Goal: Task Accomplishment & Management: Manage account settings

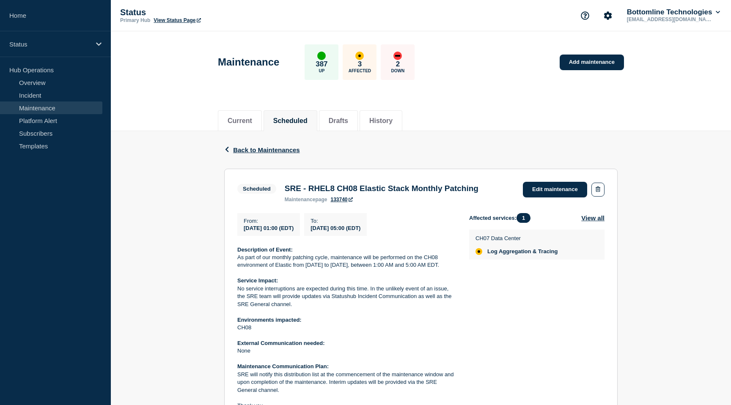
click at [460, 300] on div "From : [DATE] 01:00 (EDT) To : [DATE] 05:00 (EDT) Description of Event: As part…" at bounding box center [353, 315] width 232 height 205
click at [586, 223] on button "View all" at bounding box center [592, 218] width 23 height 10
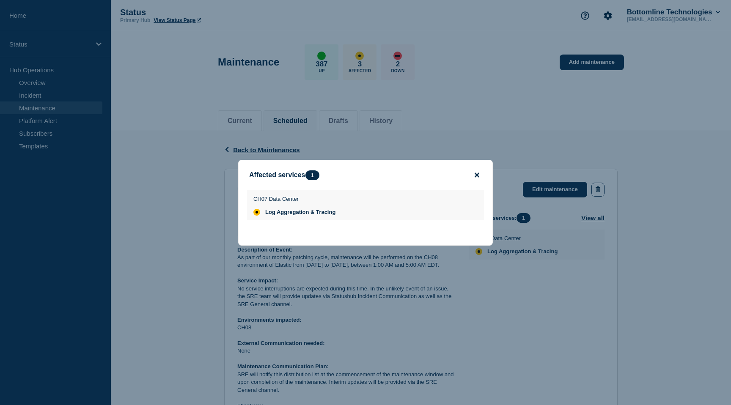
click at [477, 173] on icon "close button" at bounding box center [476, 174] width 5 height 5
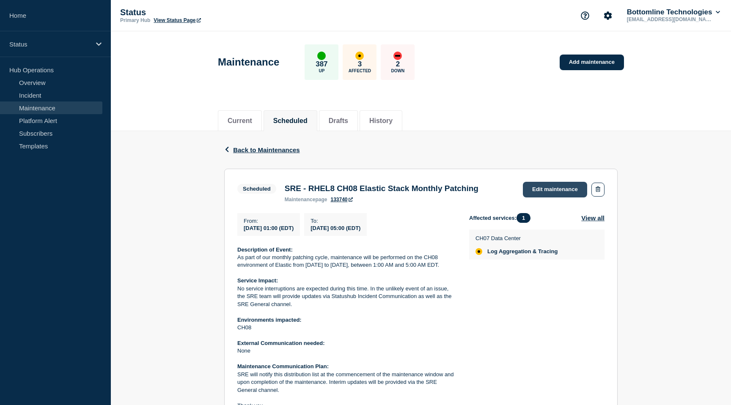
click at [540, 192] on link "Edit maintenance" at bounding box center [555, 190] width 64 height 16
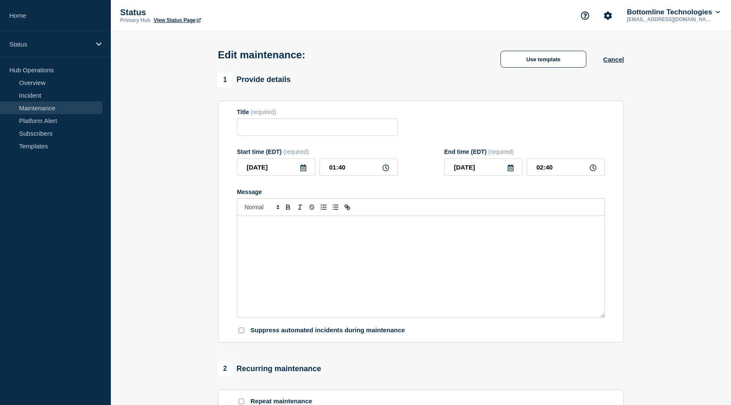
type input "SRE - RHEL8 CH08 Elastic Stack Monthly Patching"
type input "[DATE]"
type input "01:00"
type input "[DATE]"
type input "05:00"
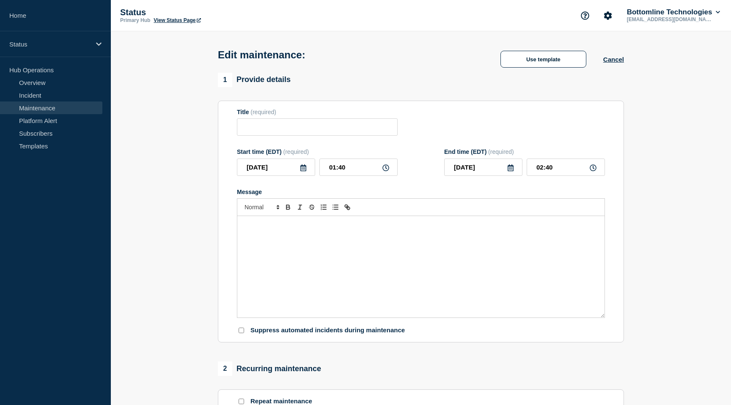
checkbox input "true"
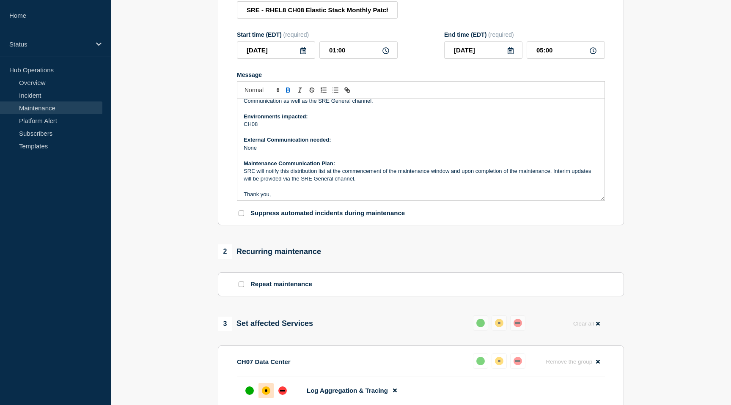
scroll to position [53, 0]
click at [516, 17] on div "Title (required) SRE - RHEL8 CH08 Elastic Stack Monthly Patching" at bounding box center [421, 5] width 368 height 27
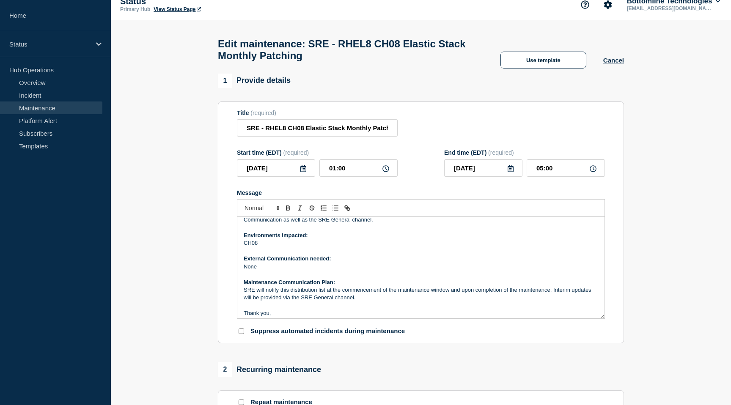
scroll to position [0, 0]
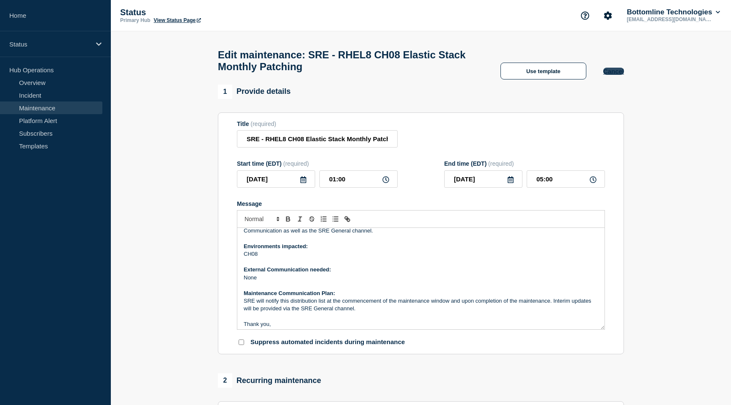
click at [618, 75] on button "Cancel" at bounding box center [613, 71] width 21 height 7
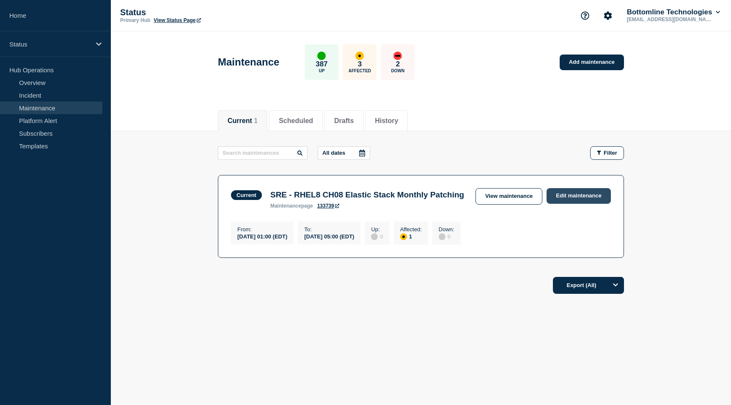
click at [582, 196] on link "Edit maintenance" at bounding box center [578, 196] width 64 height 16
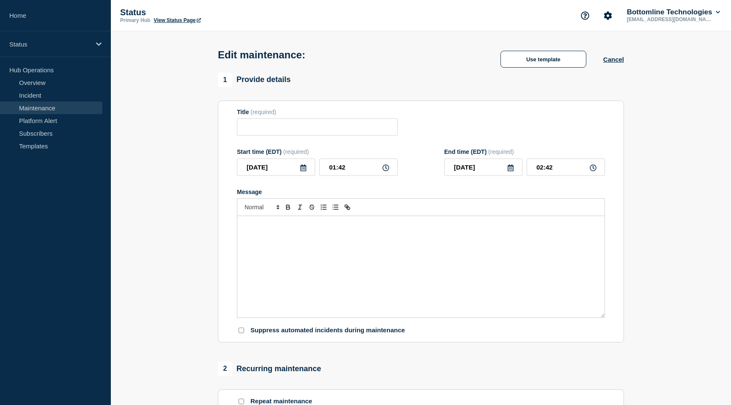
type input "SRE - RHEL8 CH08 Elastic Stack Monthly Patching"
type input "01:00"
type input "05:00"
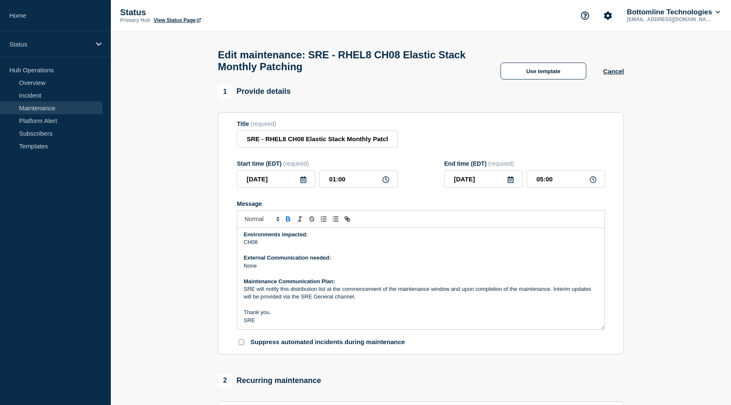
scroll to position [421, 0]
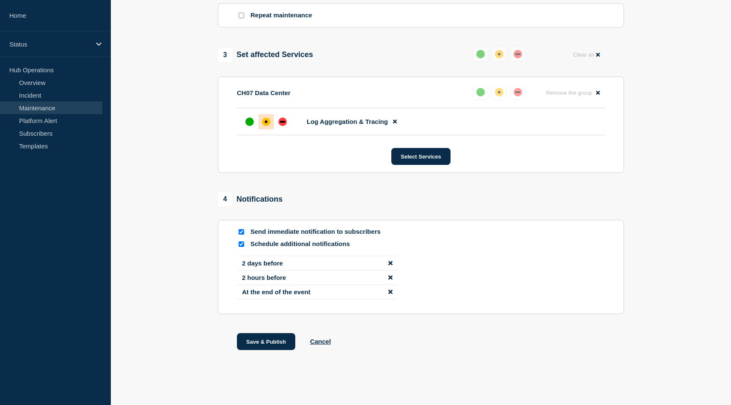
click at [389, 261] on icon "disable notification 2 days before" at bounding box center [390, 263] width 4 height 4
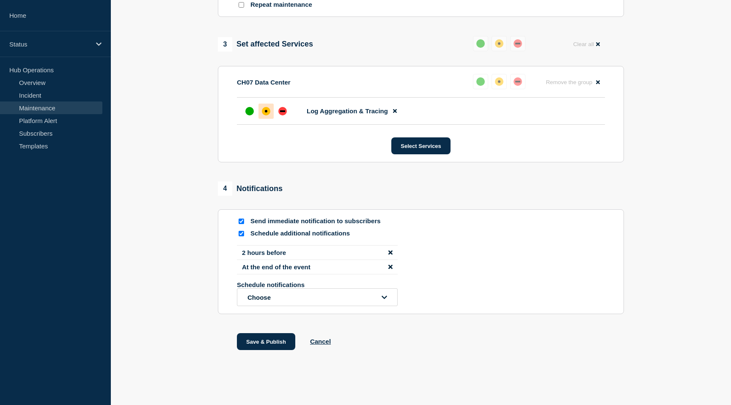
click at [392, 270] on icon "disable notification At the end of the event" at bounding box center [390, 267] width 4 height 6
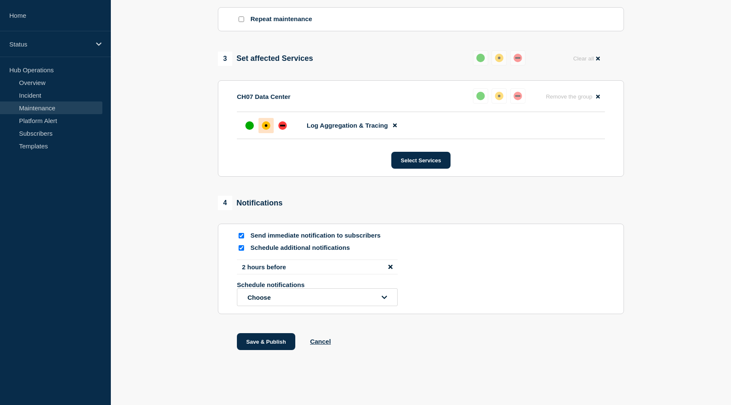
scroll to position [416, 0]
click at [389, 265] on icon "disable notification 2 hours before" at bounding box center [390, 267] width 4 height 4
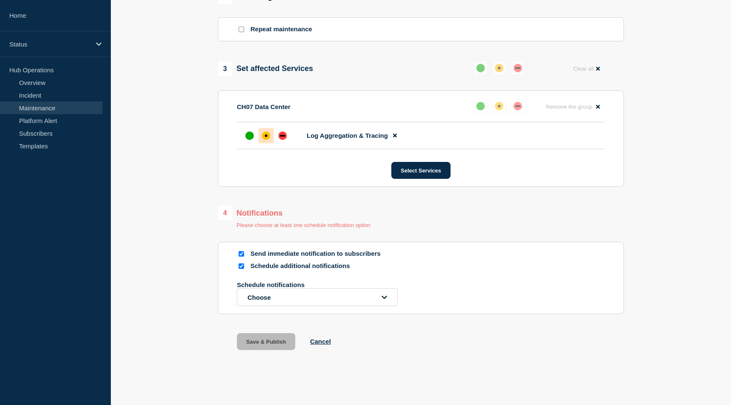
click at [244, 263] on input "Schedule additional notifications" at bounding box center [240, 265] width 5 height 5
checkbox input "false"
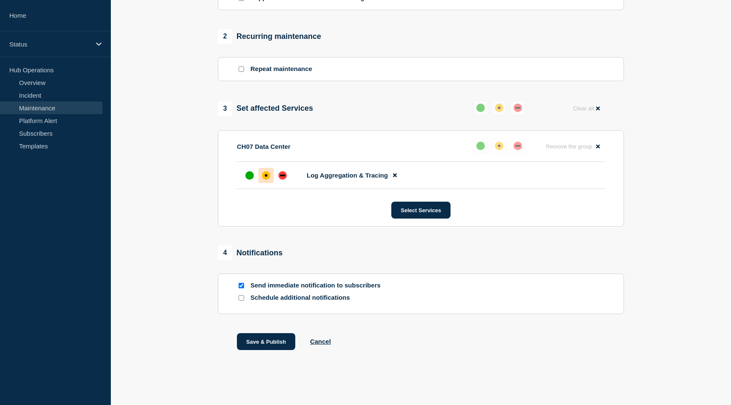
scroll to position [363, 0]
click at [240, 253] on div "4 Notifications" at bounding box center [250, 253] width 65 height 14
click at [242, 285] on input "Send immediate notification to subscribers" at bounding box center [240, 285] width 5 height 5
checkbox input "false"
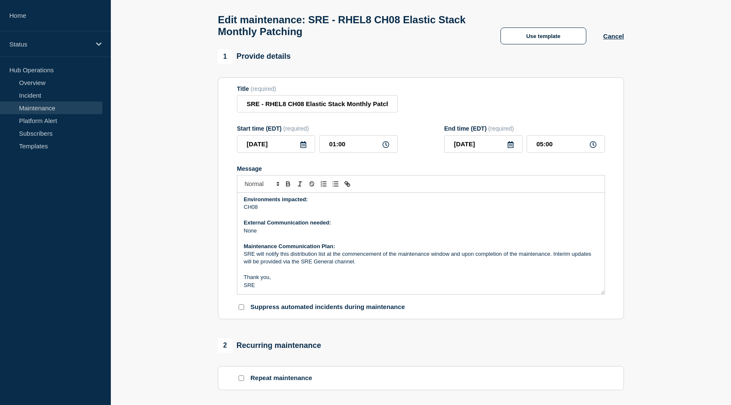
scroll to position [0, 0]
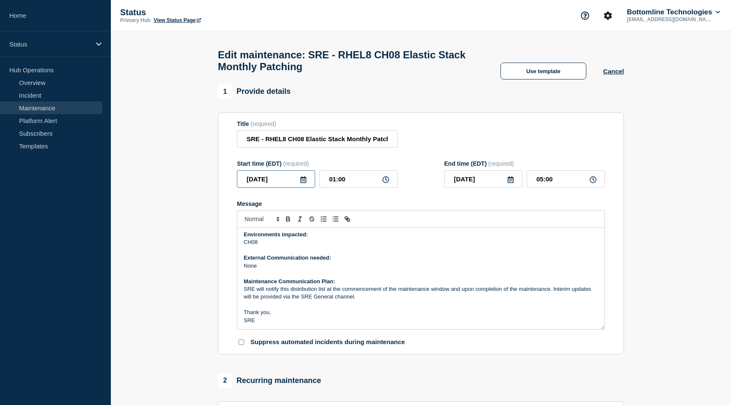
click at [299, 187] on input "2025-09-09" at bounding box center [276, 178] width 78 height 17
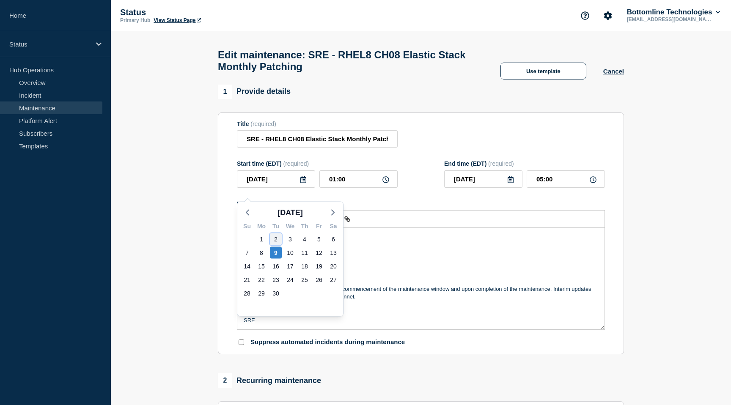
click at [273, 238] on div "2" at bounding box center [276, 239] width 12 height 12
type input "2025-09-02"
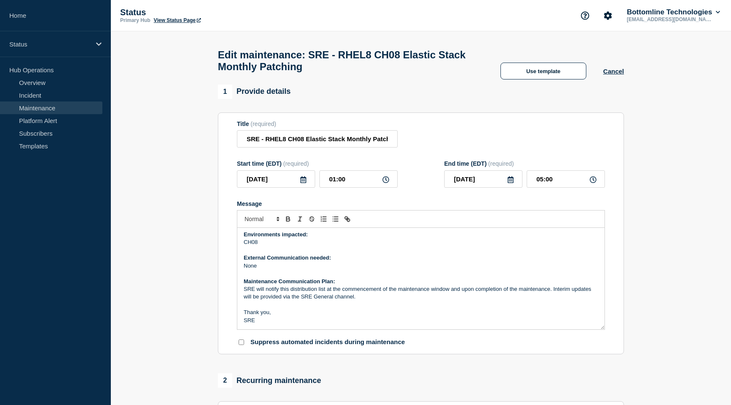
scroll to position [363, 0]
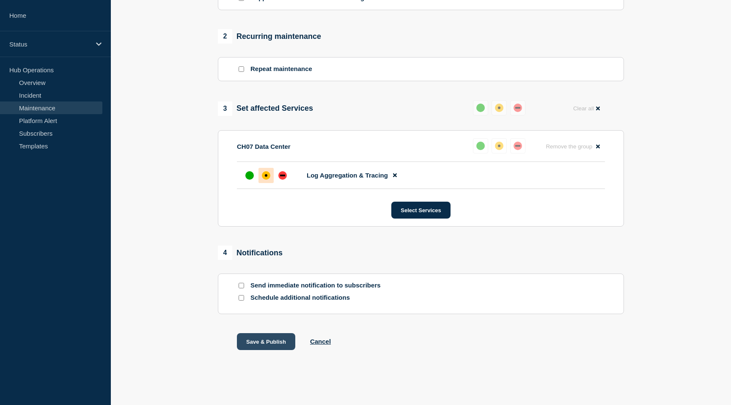
click at [265, 342] on button "Save & Publish" at bounding box center [266, 341] width 58 height 17
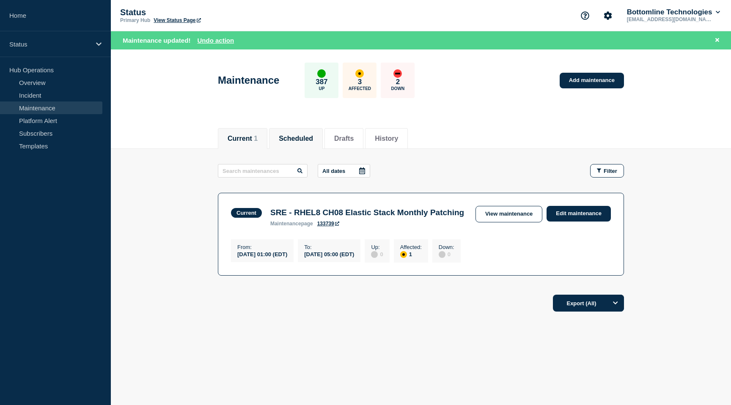
click at [294, 135] on button "Scheduled" at bounding box center [296, 139] width 34 height 8
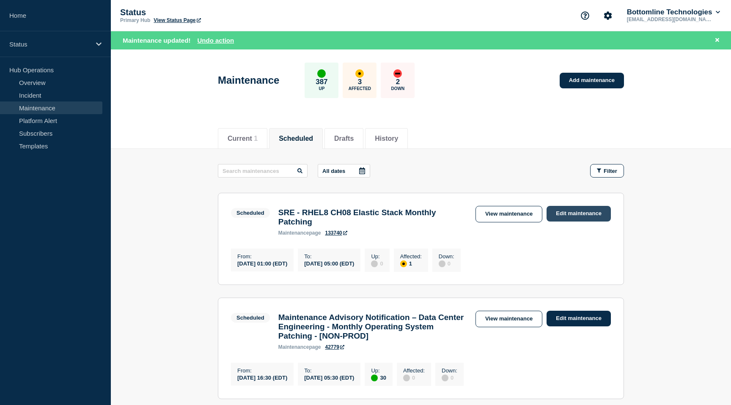
click at [576, 215] on link "Edit maintenance" at bounding box center [578, 214] width 64 height 16
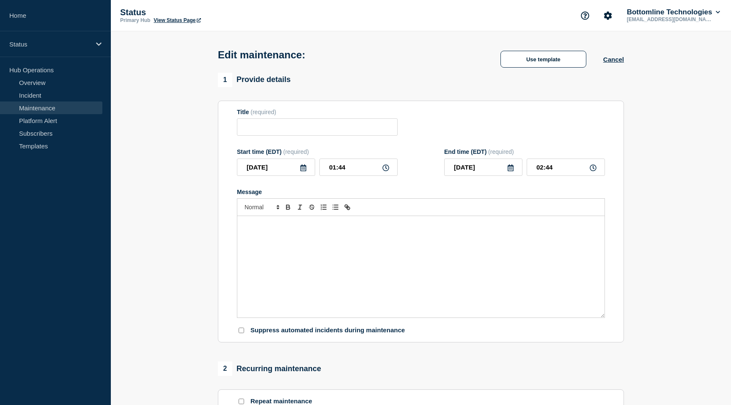
type input "SRE - RHEL8 CH08 Elastic Stack Monthly Patching"
type input "2025-09-10"
type input "01:00"
type input "2025-09-10"
type input "05:00"
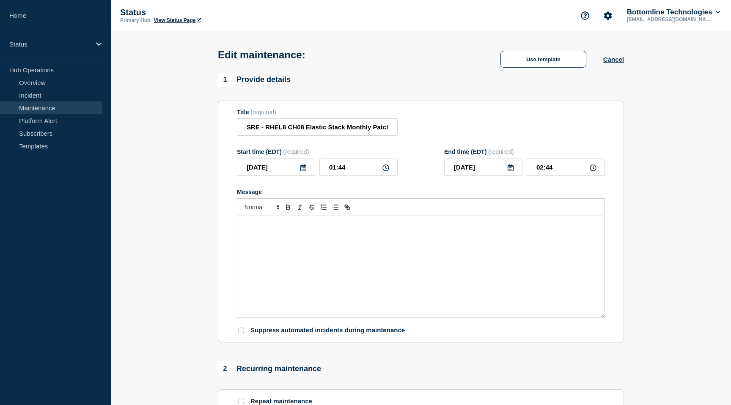
checkbox input "true"
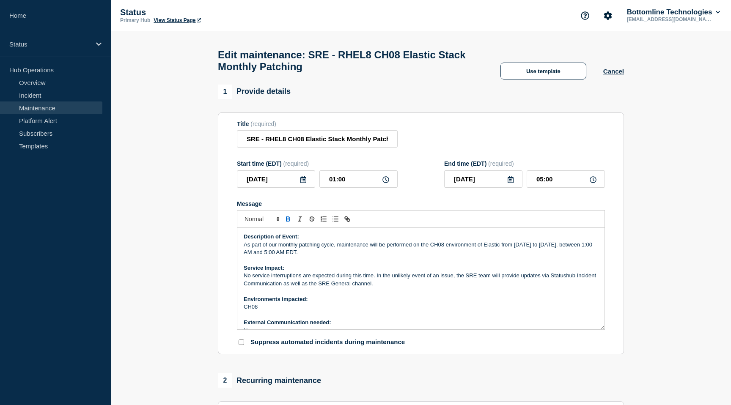
click at [304, 183] on icon at bounding box center [303, 179] width 7 height 7
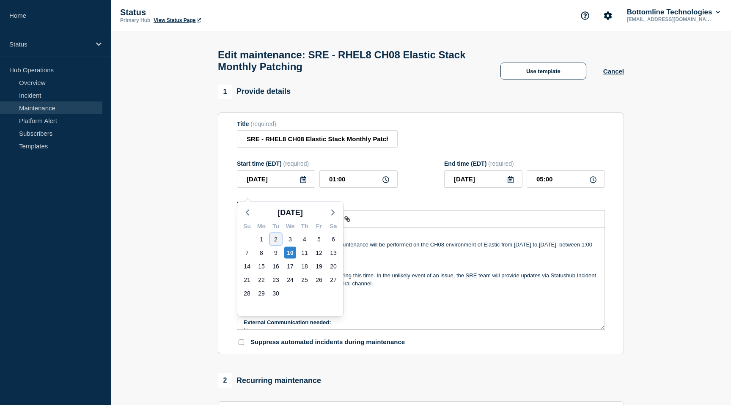
click at [274, 238] on div "2" at bounding box center [276, 239] width 12 height 12
type input "2025-09-02"
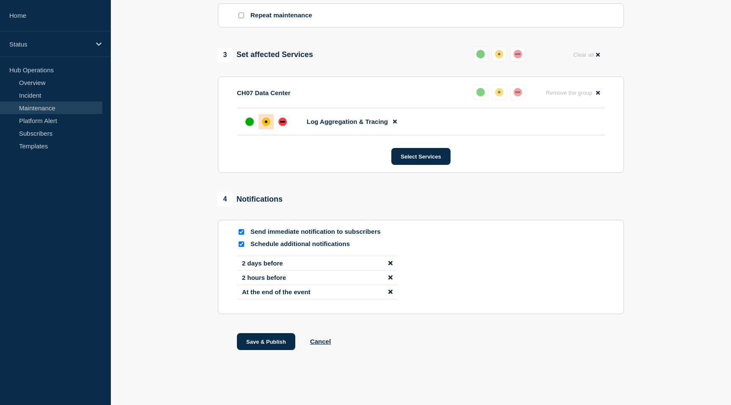
scroll to position [421, 0]
click at [274, 344] on button "Save & Publish" at bounding box center [266, 341] width 58 height 17
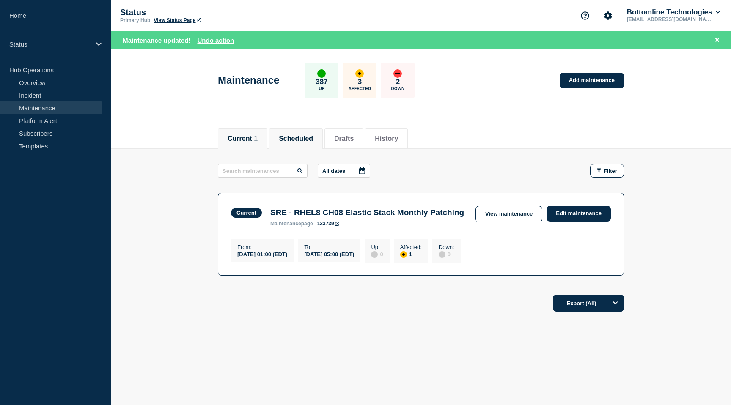
click at [300, 136] on button "Scheduled" at bounding box center [296, 139] width 34 height 8
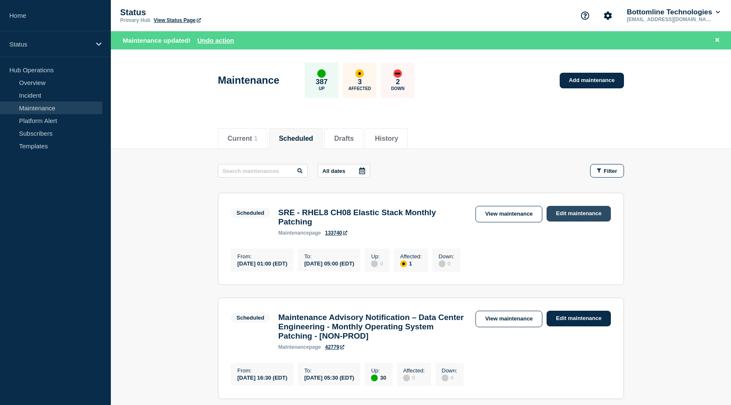
click at [572, 214] on link "Edit maintenance" at bounding box center [578, 214] width 64 height 16
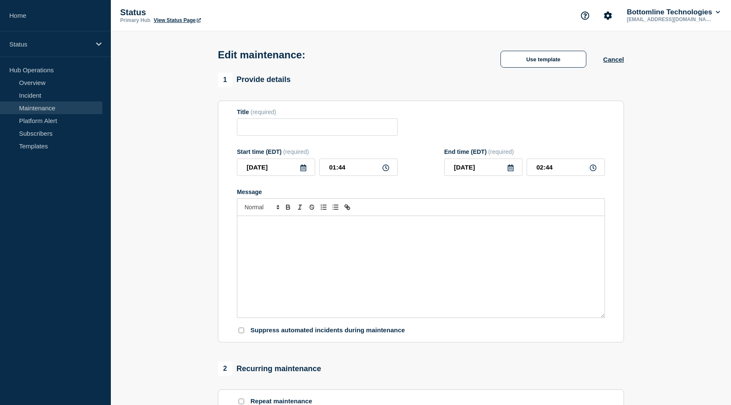
type input "SRE - RHEL8 CH08 Elastic Stack Monthly Patching"
type input "2025-09-10"
type input "01:00"
type input "2025-09-10"
type input "05:00"
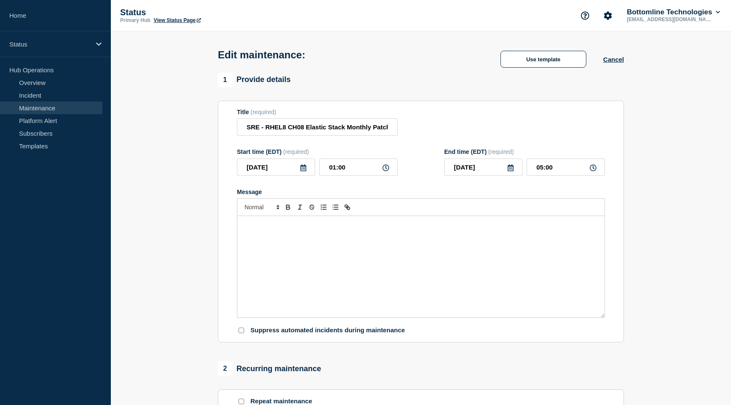
checkbox input "true"
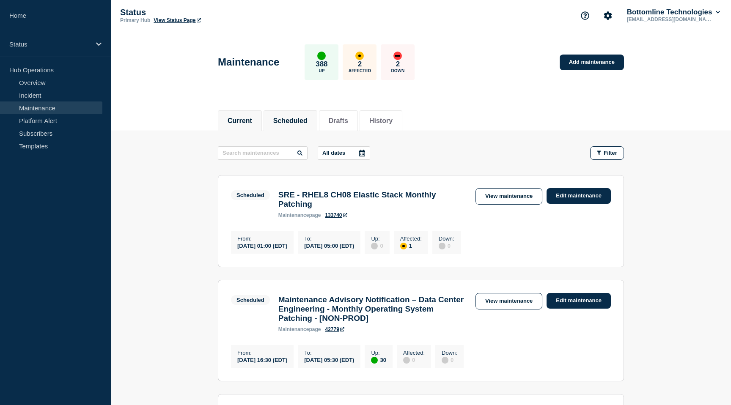
click at [235, 117] on button "Current" at bounding box center [239, 121] width 25 height 8
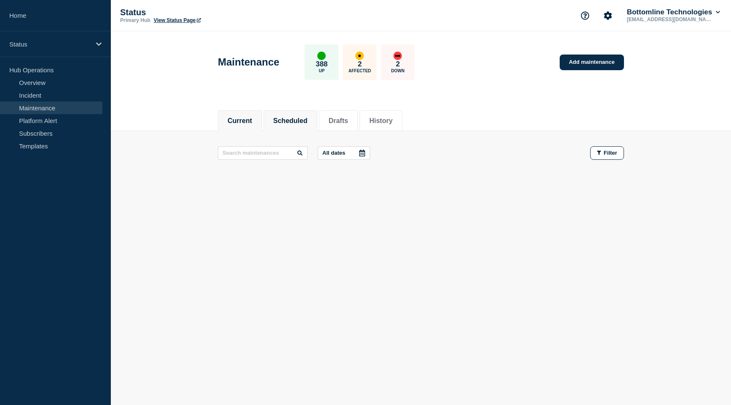
click at [290, 121] on button "Scheduled" at bounding box center [290, 121] width 34 height 8
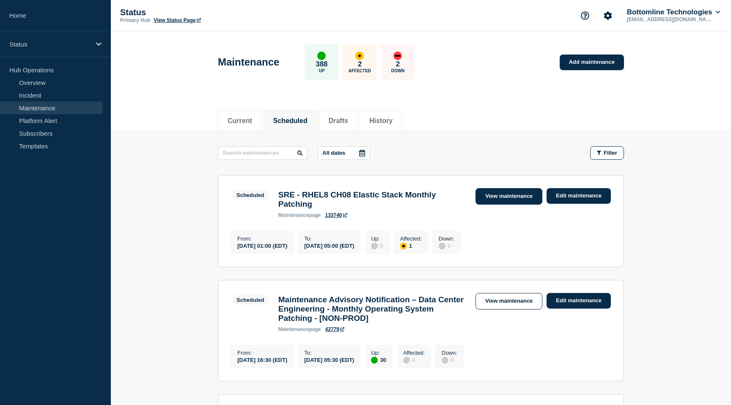
click at [514, 197] on link "View maintenance" at bounding box center [508, 196] width 67 height 16
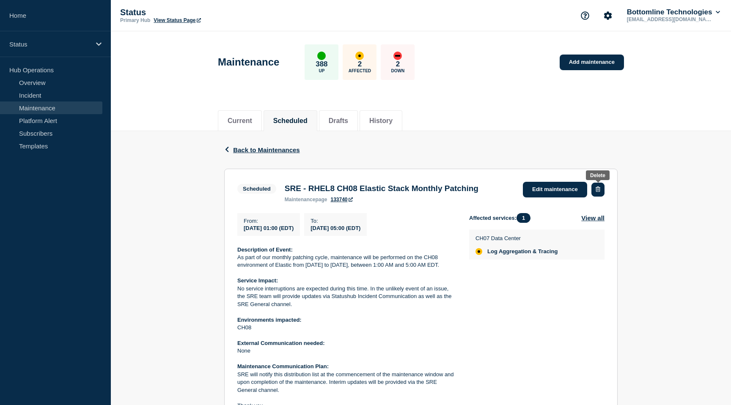
click at [599, 189] on icon "button" at bounding box center [597, 188] width 5 height 5
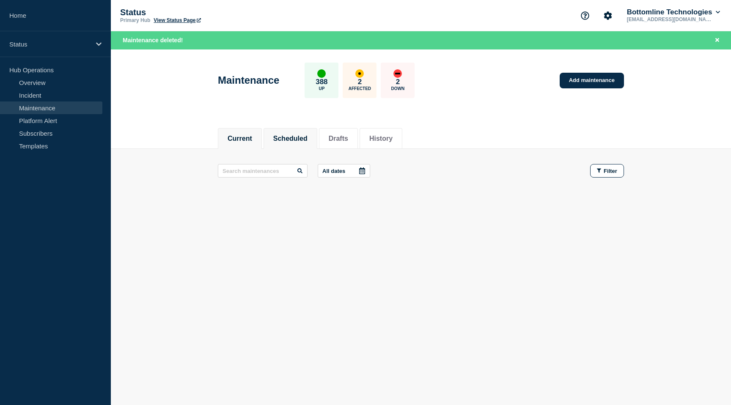
click at [282, 137] on button "Scheduled" at bounding box center [290, 139] width 34 height 8
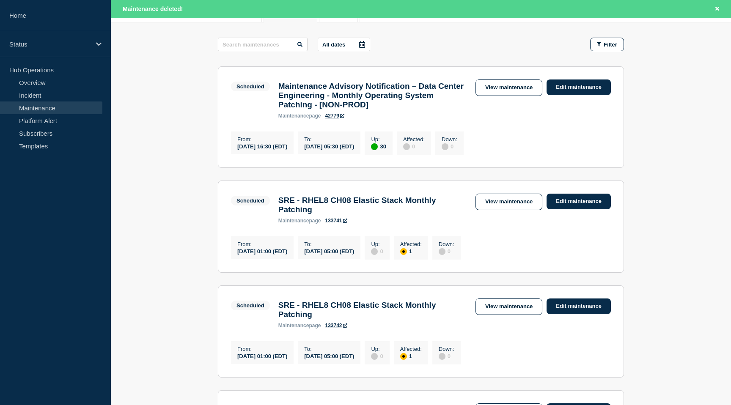
scroll to position [120, 0]
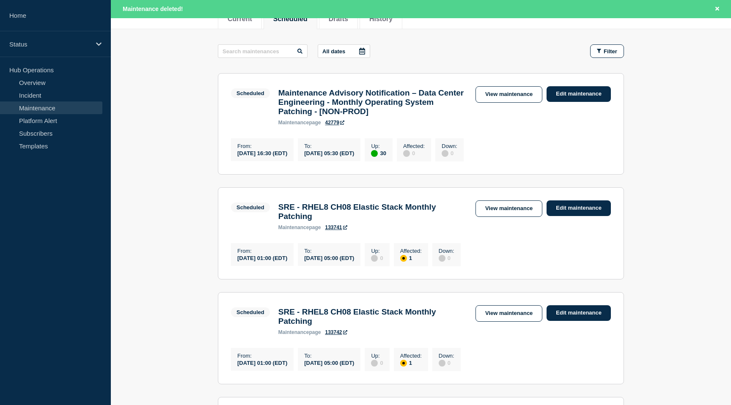
click at [563, 248] on div "From : 2025-09-11 01:00 (EDT) To : 2025-09-11 05:00 (EDT) Up : 0 Affected : 1 D…" at bounding box center [421, 253] width 380 height 25
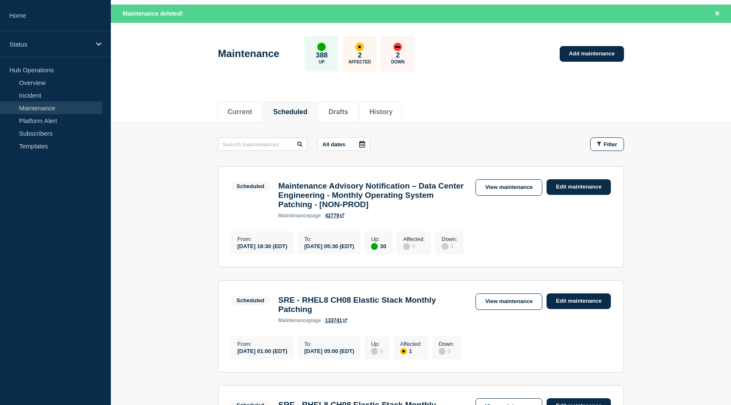
scroll to position [26, 0]
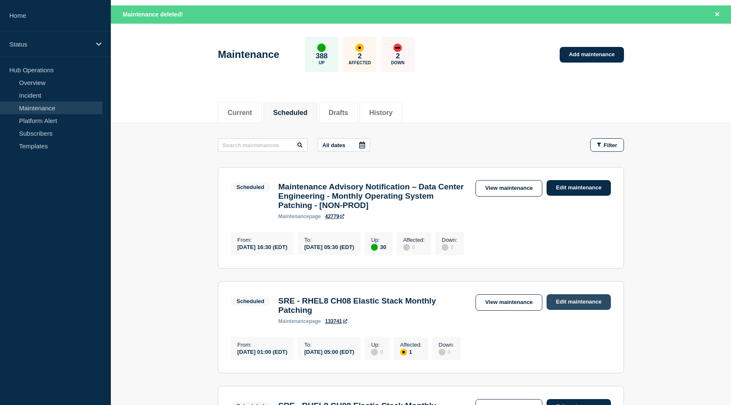
click at [576, 310] on link "Edit maintenance" at bounding box center [578, 302] width 64 height 16
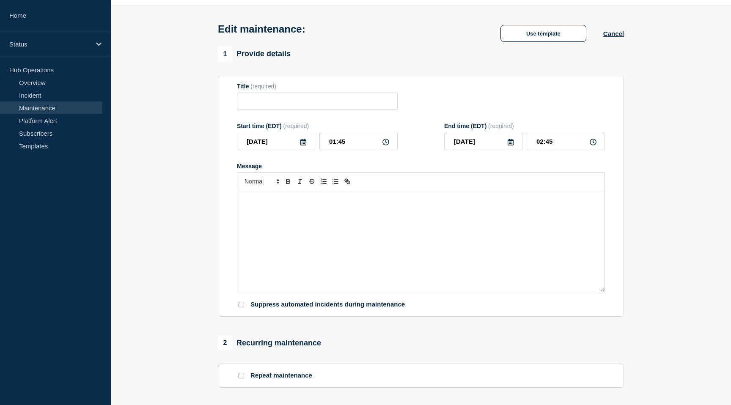
type input "SRE - RHEL8 CH08 Elastic Stack Monthly Patching"
type input "2025-09-11"
type input "01:00"
type input "2025-09-11"
type input "05:00"
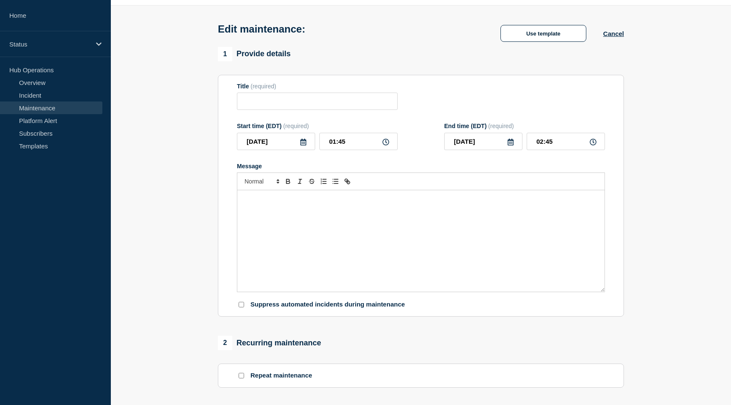
checkbox input "true"
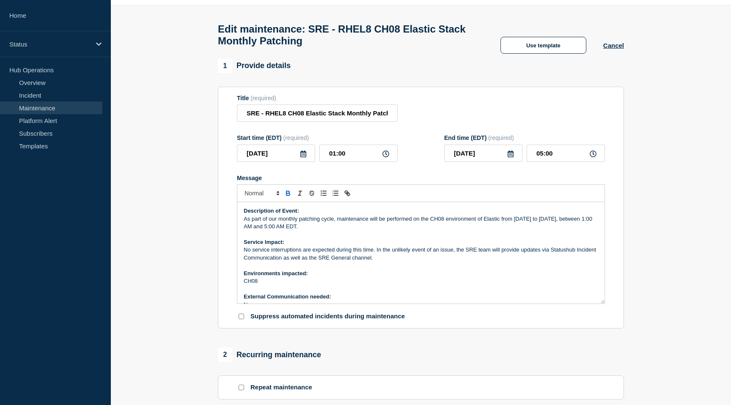
click at [303, 157] on icon at bounding box center [303, 153] width 7 height 7
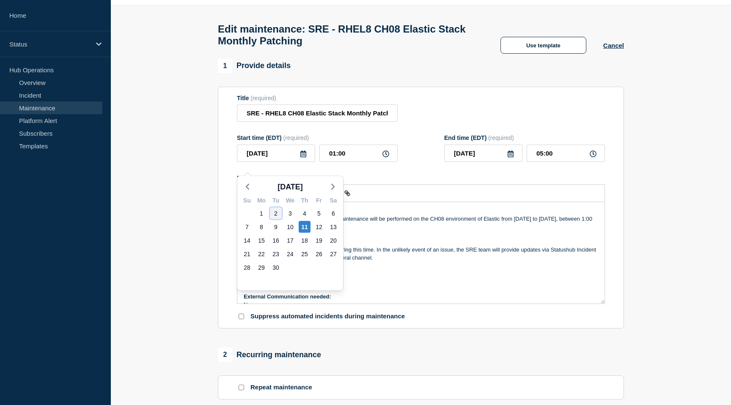
click at [276, 211] on div "2" at bounding box center [276, 214] width 12 height 12
type input "2025-09-02"
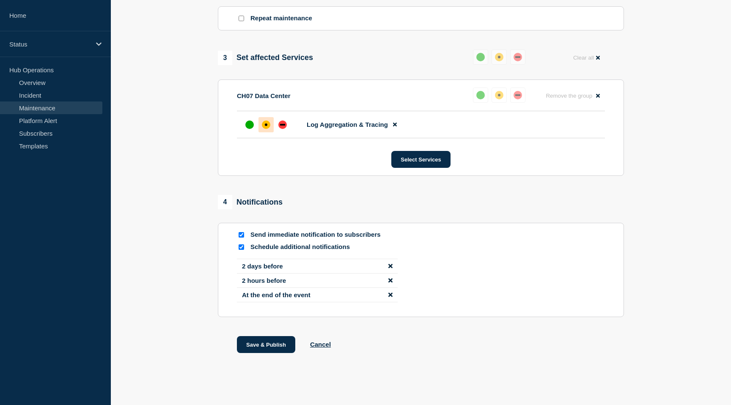
scroll to position [421, 0]
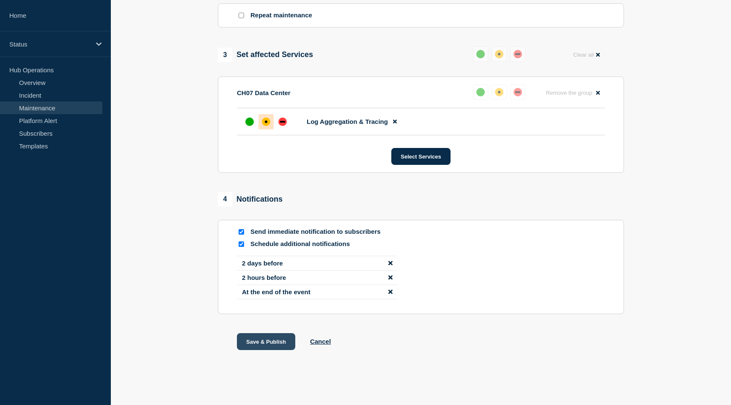
click at [270, 339] on button "Save & Publish" at bounding box center [266, 341] width 58 height 17
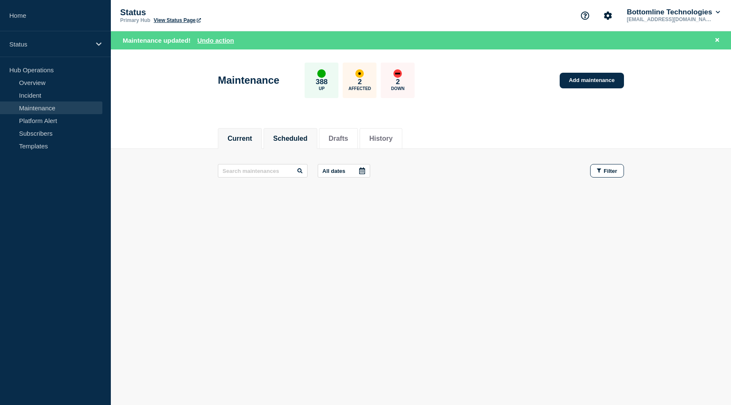
click at [297, 140] on button "Scheduled" at bounding box center [290, 139] width 34 height 8
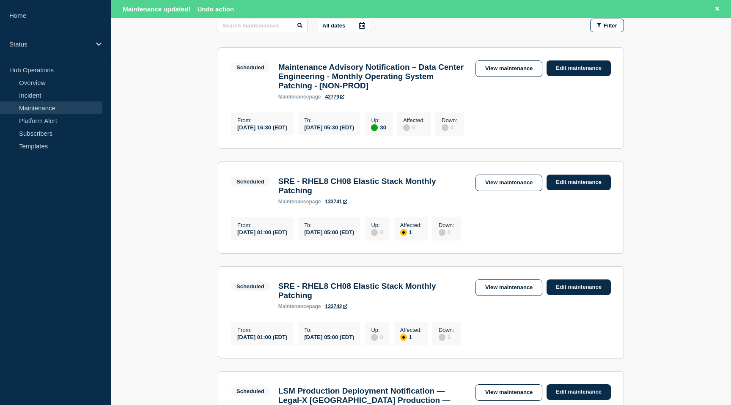
scroll to position [136, 0]
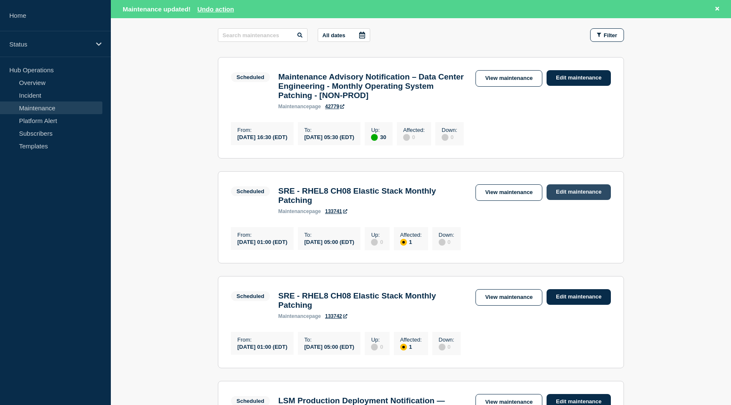
click at [586, 200] on link "Edit maintenance" at bounding box center [578, 192] width 64 height 16
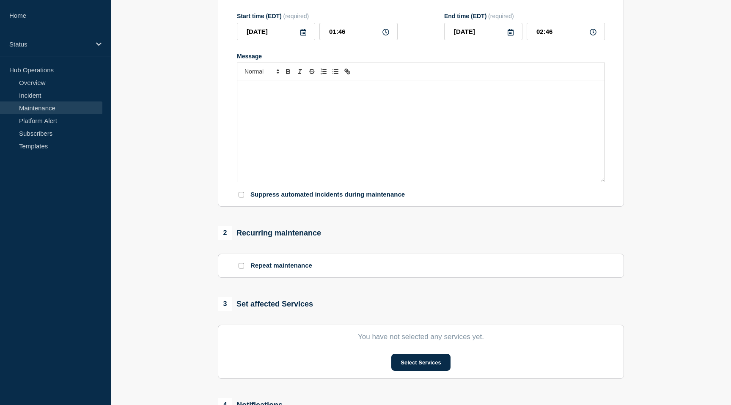
type input "SRE - RHEL8 CH08 Elastic Stack Monthly Patching"
type input "2025-09-11"
type input "01:00"
type input "2025-09-11"
type input "05:00"
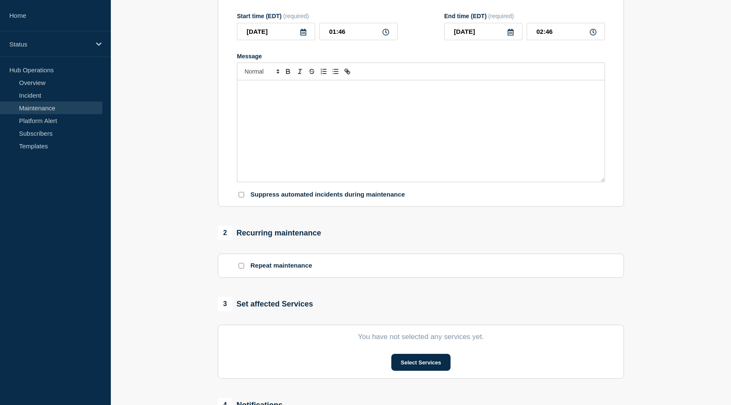
checkbox input "true"
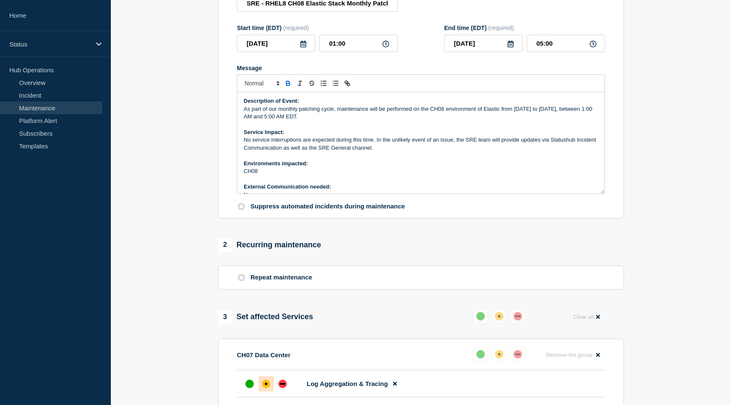
click at [301, 47] on icon at bounding box center [303, 44] width 6 height 7
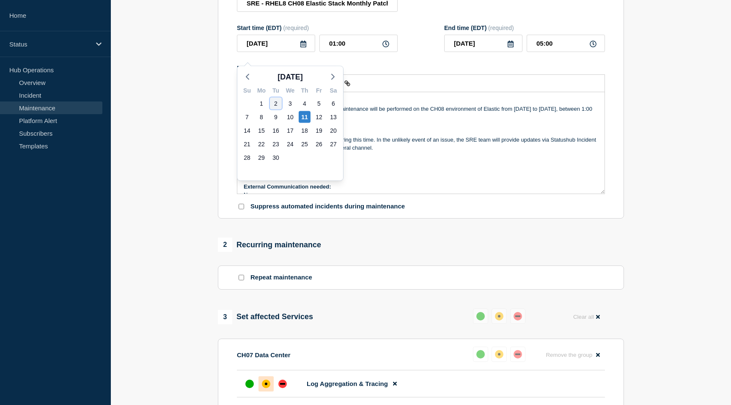
click at [278, 100] on div "2" at bounding box center [276, 104] width 12 height 12
type input "2025-09-02"
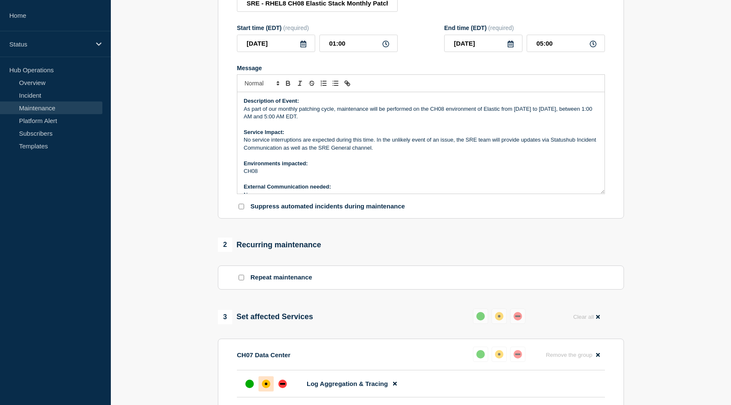
scroll to position [421, 0]
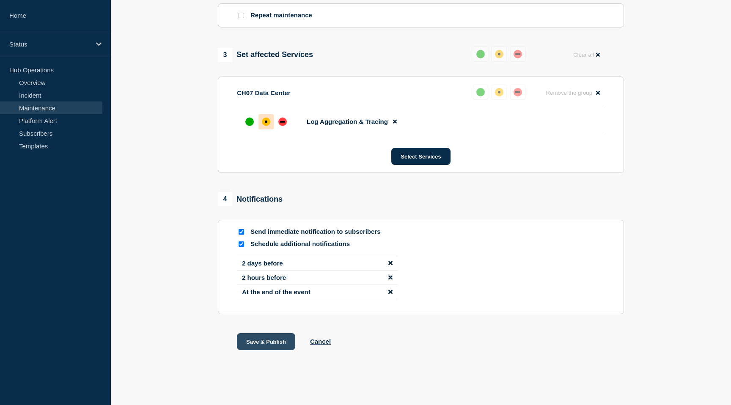
click at [270, 342] on button "Save & Publish" at bounding box center [266, 341] width 58 height 17
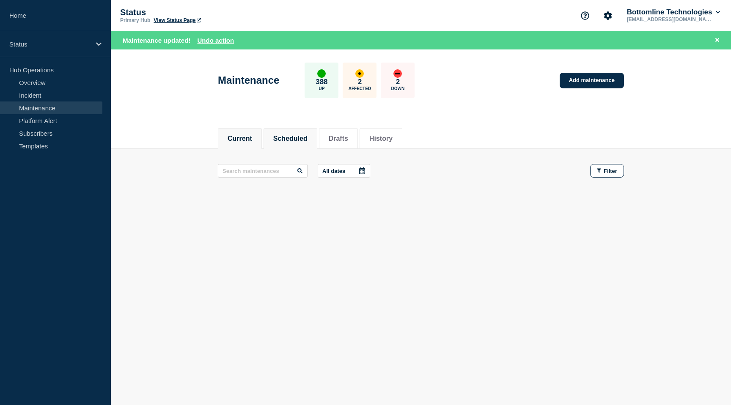
click at [295, 141] on button "Scheduled" at bounding box center [290, 139] width 34 height 8
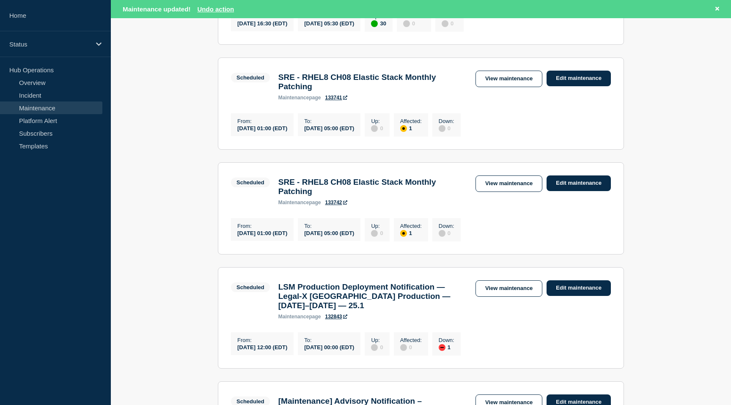
scroll to position [254, 0]
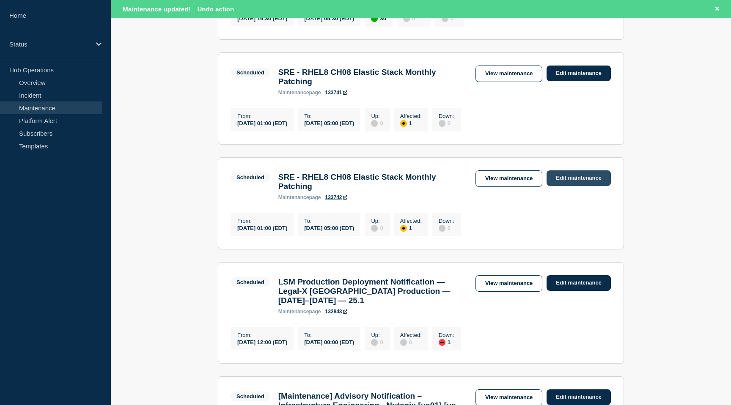
click at [571, 186] on link "Edit maintenance" at bounding box center [578, 178] width 64 height 16
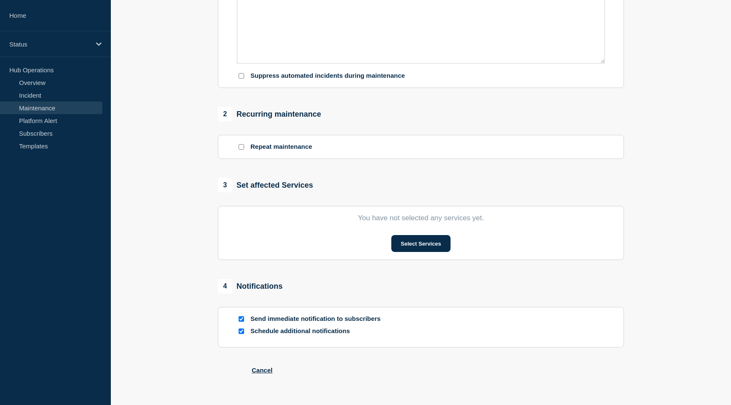
type input "SRE - RHEL8 CH08 Elastic Stack Monthly Patching"
type input "2025-09-12"
type input "01:00"
type input "2025-09-12"
type input "05:00"
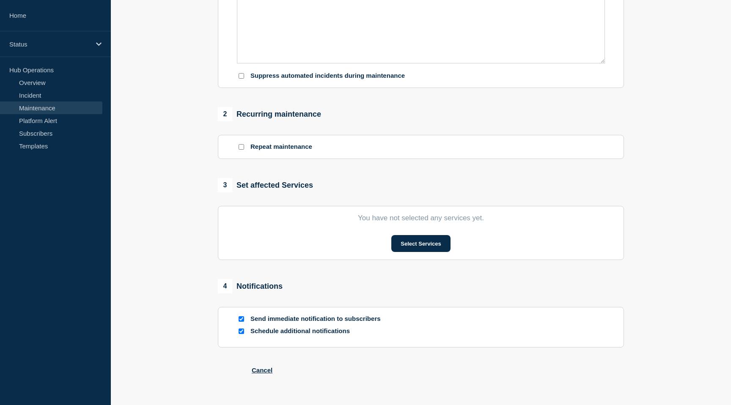
checkbox input "true"
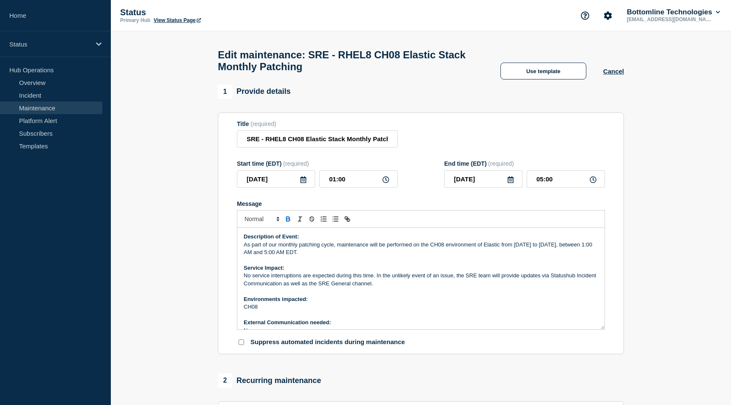
click at [301, 183] on icon at bounding box center [303, 179] width 7 height 7
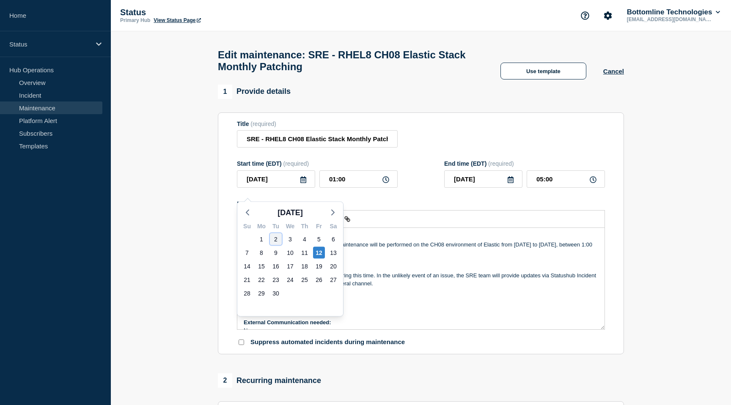
click at [275, 239] on div "2" at bounding box center [276, 239] width 12 height 12
type input "2025-09-02"
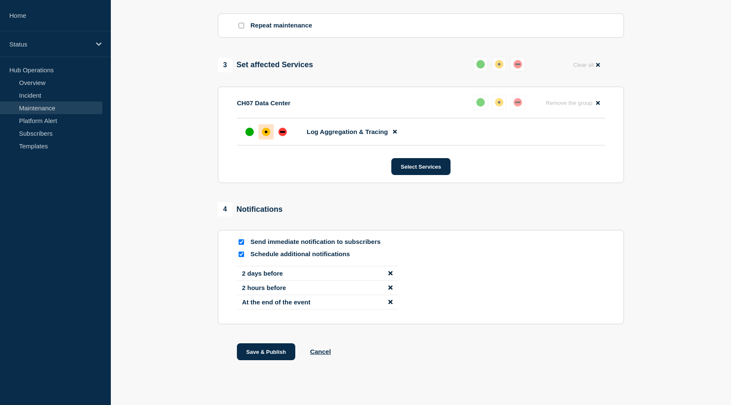
scroll to position [421, 0]
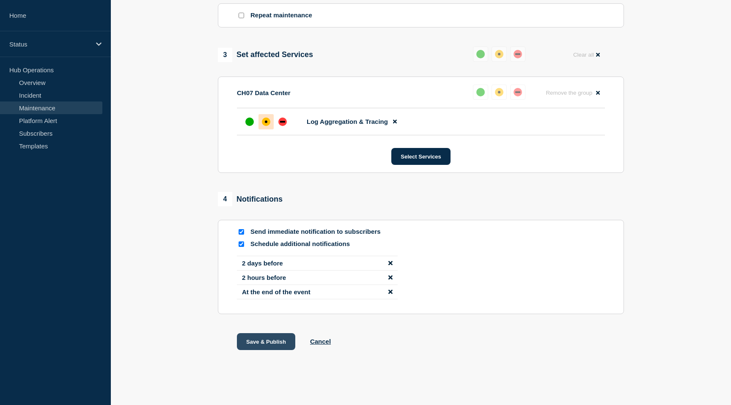
click at [260, 339] on button "Save & Publish" at bounding box center [266, 341] width 58 height 17
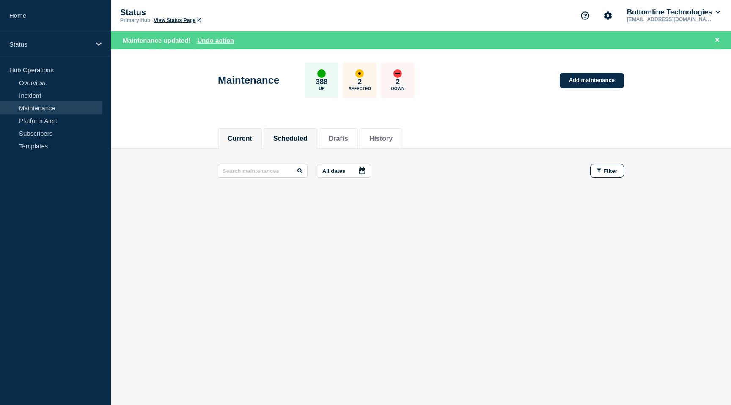
click at [301, 144] on li "Scheduled" at bounding box center [290, 138] width 54 height 21
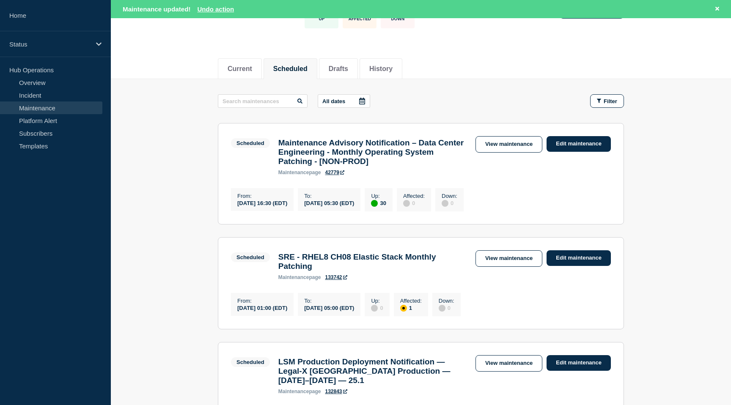
scroll to position [82, 0]
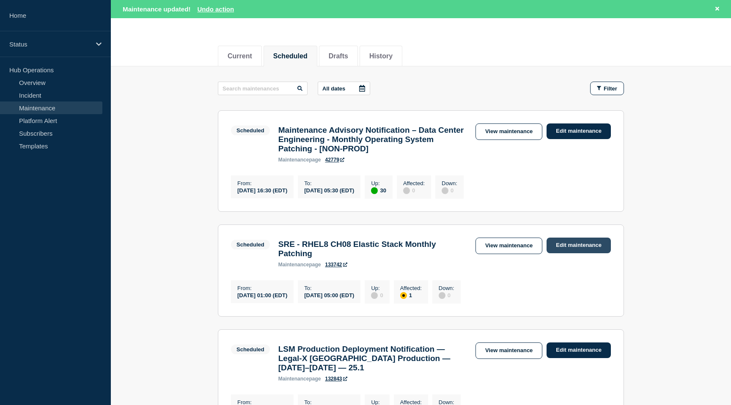
click at [574, 253] on link "Edit maintenance" at bounding box center [578, 246] width 64 height 16
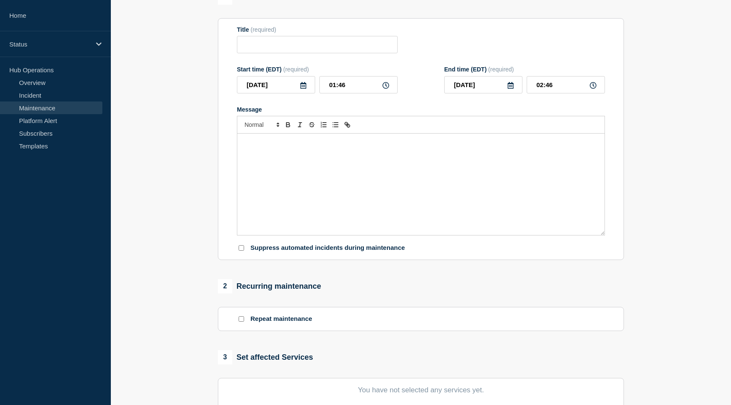
type input "SRE - RHEL8 CH08 Elastic Stack Monthly Patching"
type input "2025-09-12"
type input "01:00"
type input "2025-09-12"
type input "05:00"
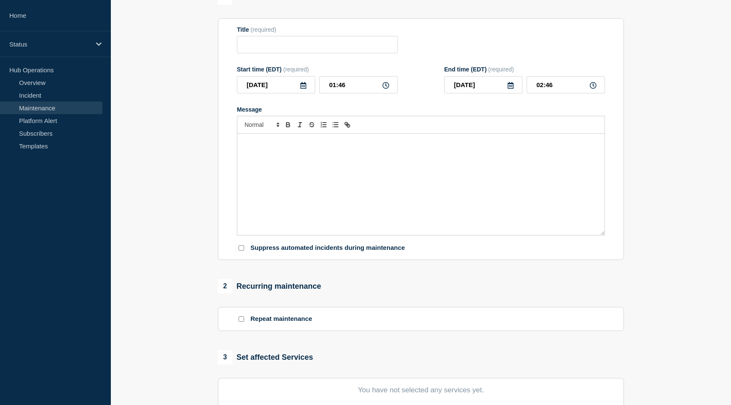
checkbox input "true"
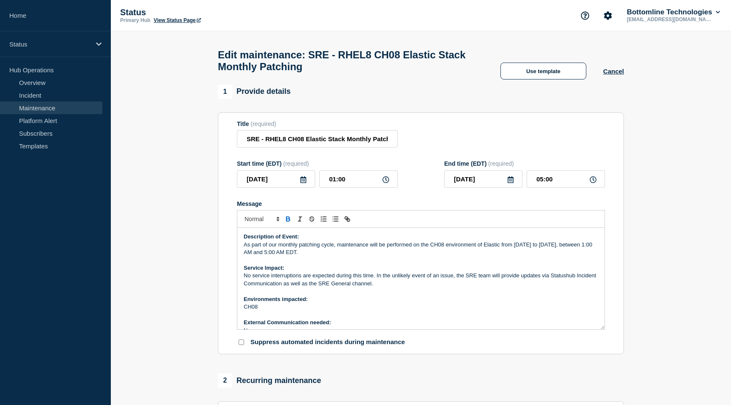
click at [304, 183] on icon at bounding box center [303, 179] width 7 height 7
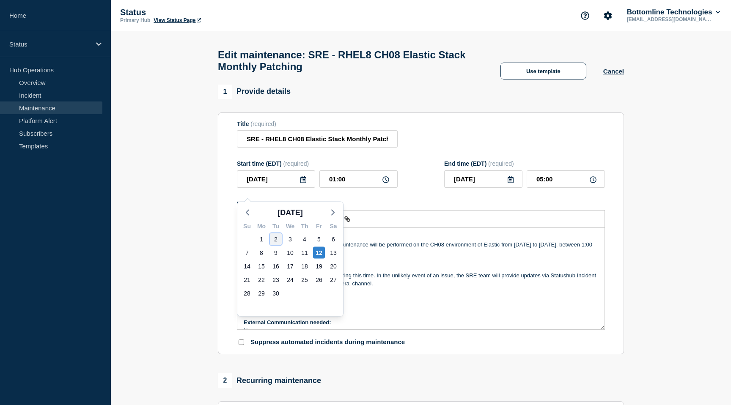
click at [274, 240] on div "2" at bounding box center [276, 239] width 12 height 12
type input "2025-09-02"
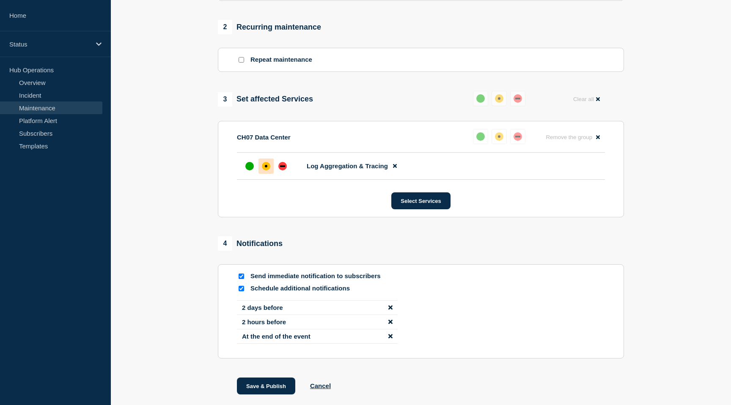
scroll to position [421, 0]
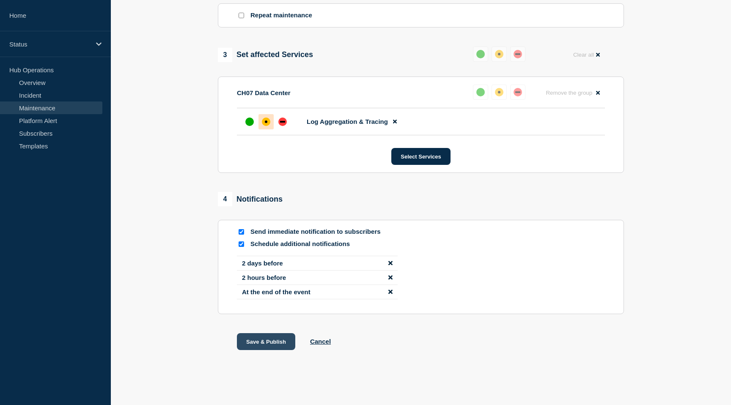
click at [263, 339] on button "Save & Publish" at bounding box center [266, 341] width 58 height 17
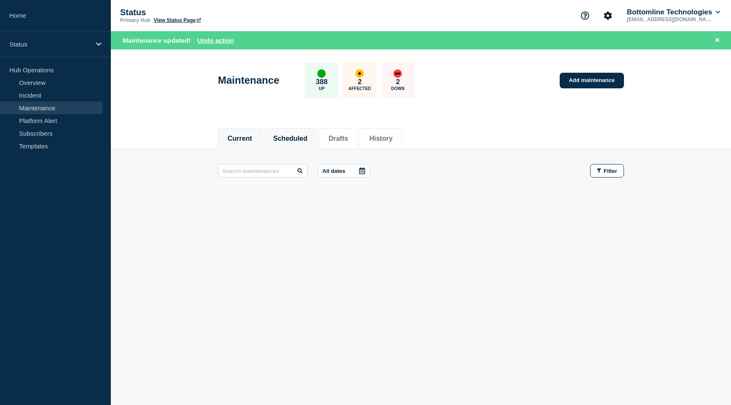
click at [289, 130] on li "Scheduled" at bounding box center [290, 138] width 54 height 21
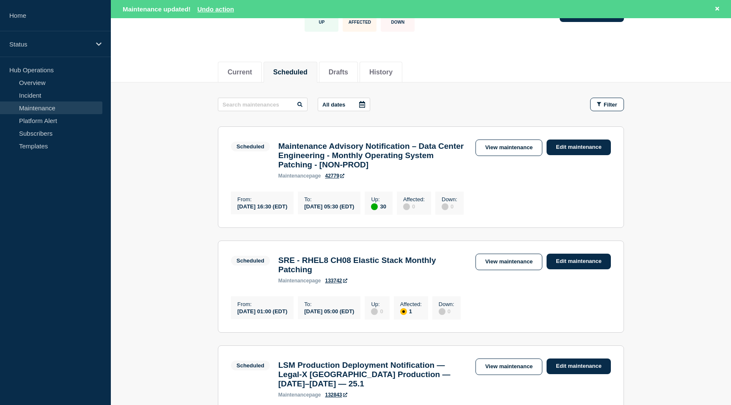
scroll to position [73, 0]
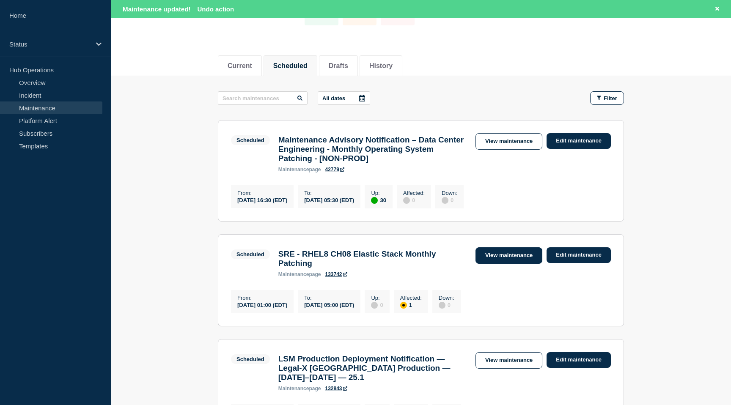
click at [522, 264] on link "View maintenance" at bounding box center [508, 255] width 67 height 16
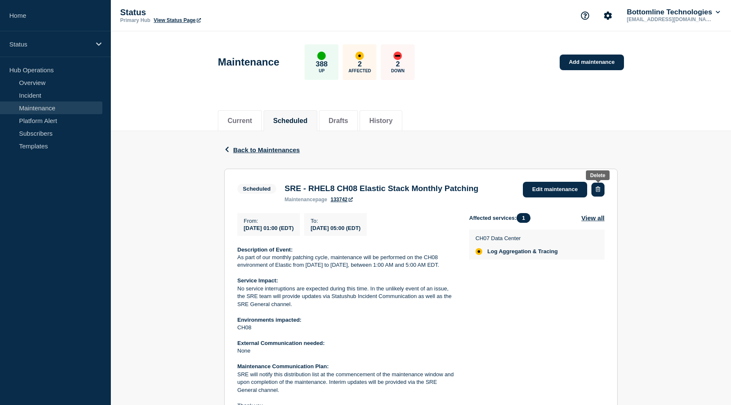
click at [598, 192] on icon "button" at bounding box center [597, 188] width 5 height 5
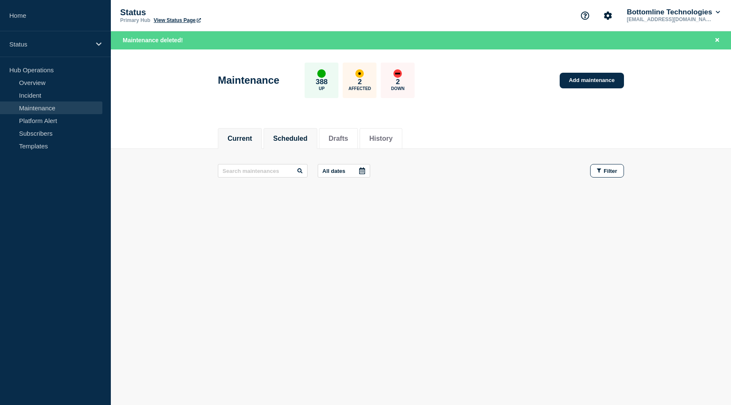
click at [286, 137] on button "Scheduled" at bounding box center [290, 139] width 34 height 8
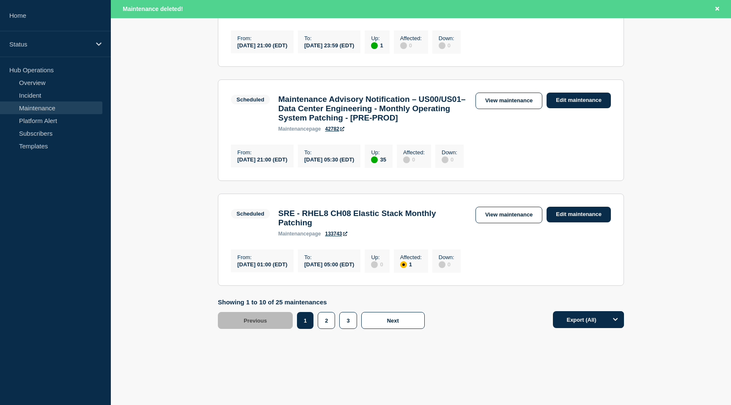
scroll to position [1075, 0]
click at [509, 218] on link "View maintenance" at bounding box center [508, 215] width 67 height 16
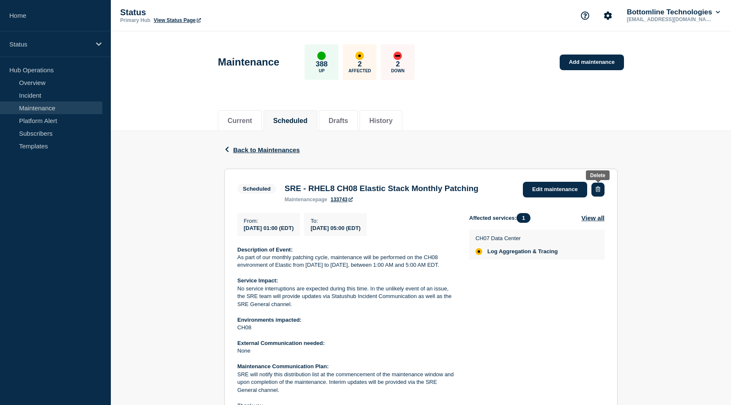
click at [594, 192] on button "button" at bounding box center [597, 190] width 13 height 14
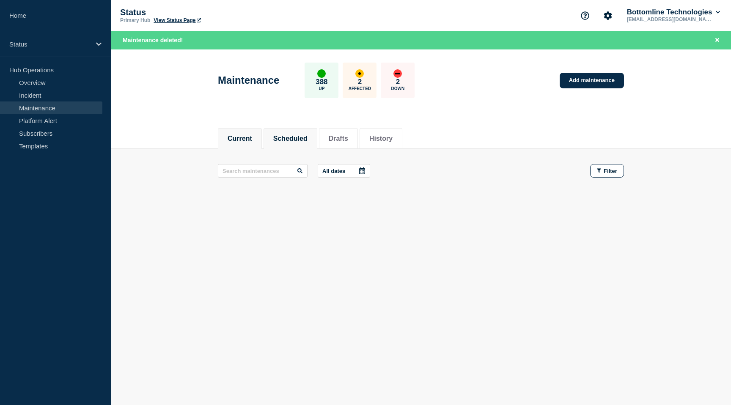
click at [280, 141] on button "Scheduled" at bounding box center [290, 139] width 34 height 8
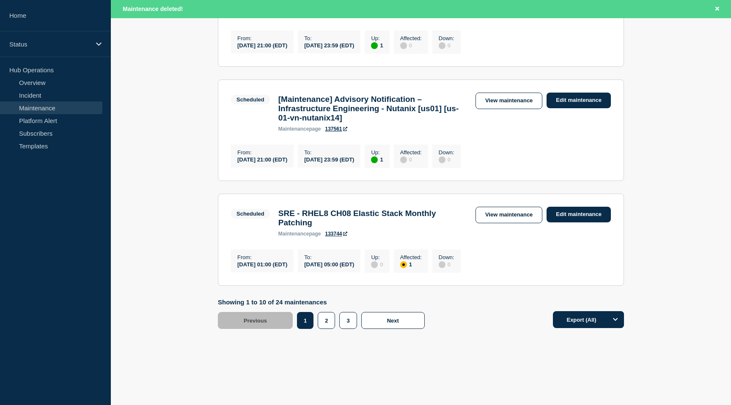
scroll to position [1043, 0]
click at [523, 223] on link "View maintenance" at bounding box center [508, 215] width 67 height 16
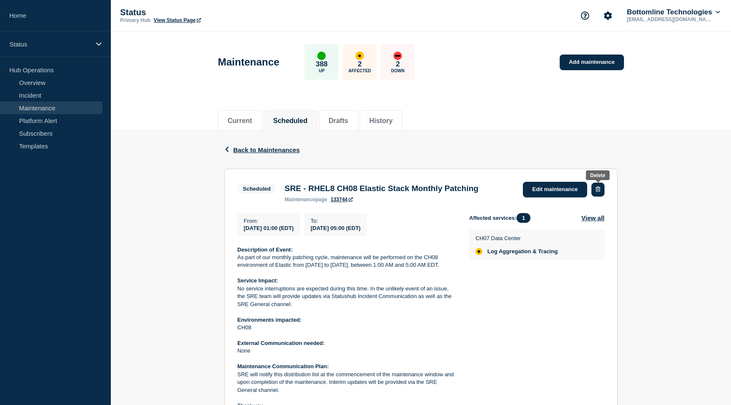
click at [597, 196] on button "button" at bounding box center [597, 190] width 13 height 14
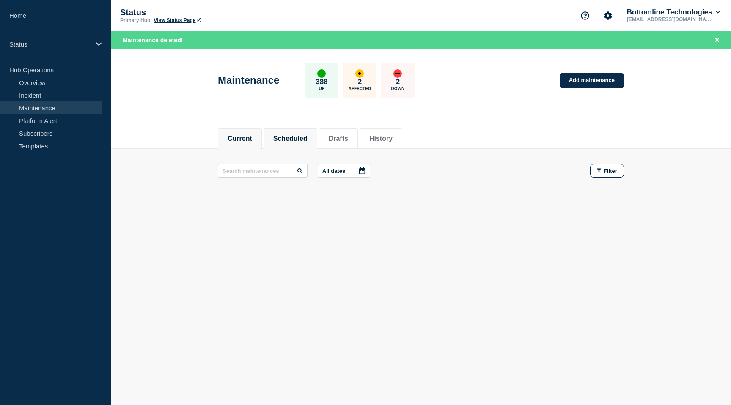
click at [281, 136] on button "Scheduled" at bounding box center [290, 139] width 34 height 8
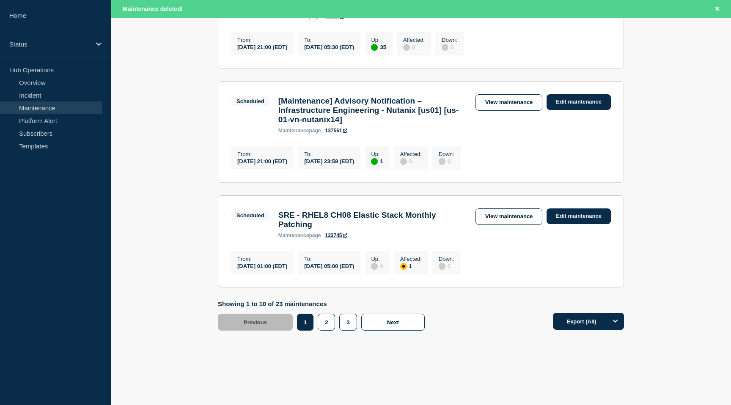
scroll to position [1075, 0]
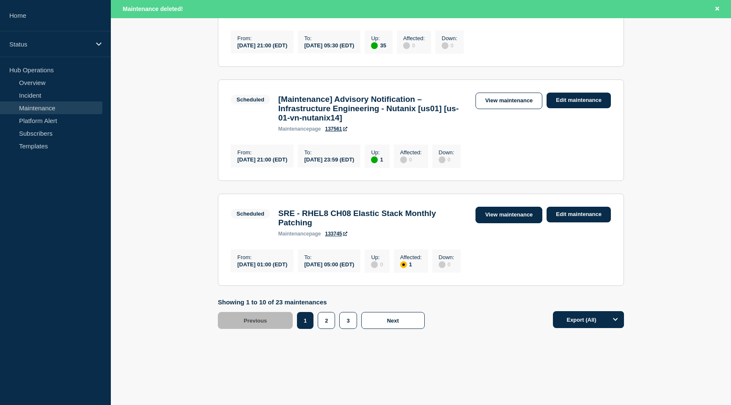
click at [512, 219] on link "View maintenance" at bounding box center [508, 215] width 67 height 16
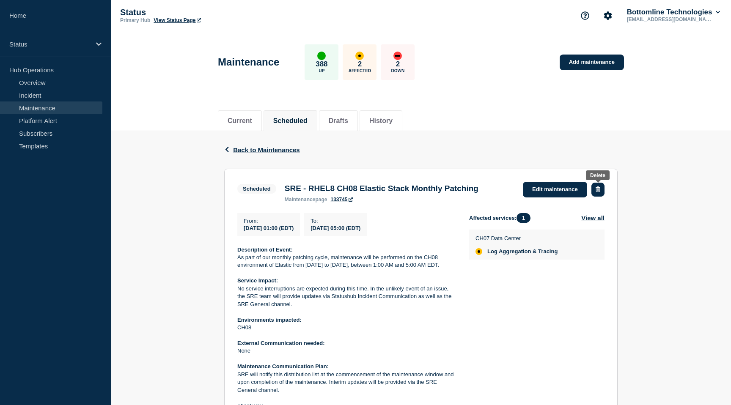
click at [594, 191] on button "button" at bounding box center [597, 190] width 13 height 14
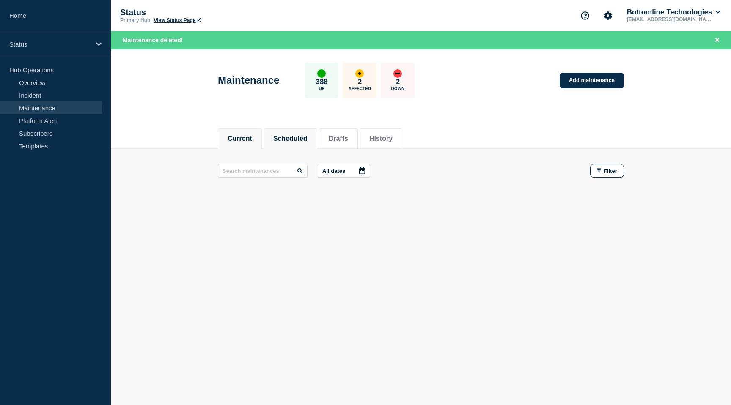
click at [284, 131] on li "Scheduled" at bounding box center [290, 138] width 54 height 21
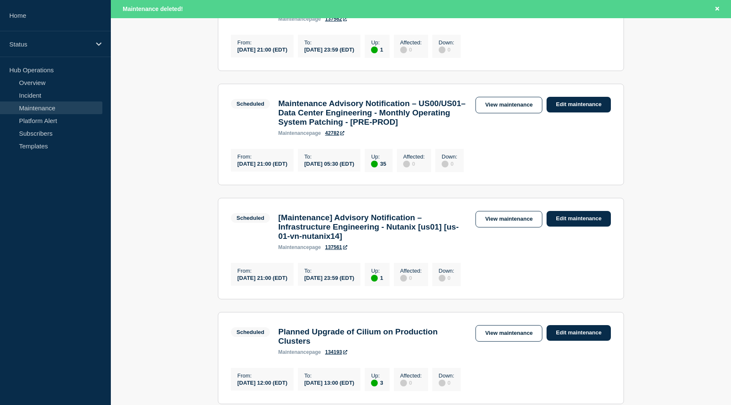
scroll to position [1075, 0]
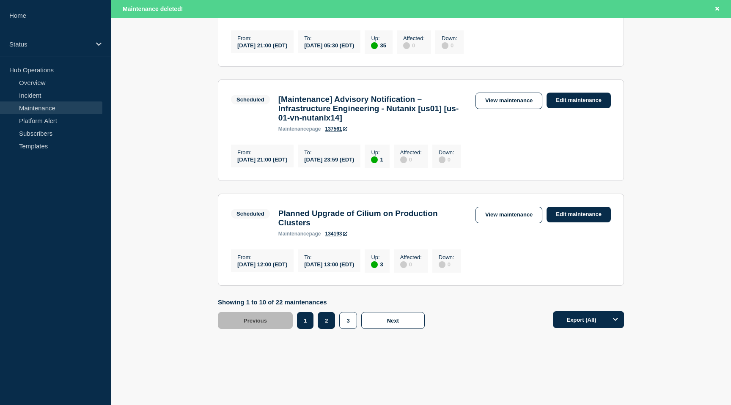
click at [323, 317] on button "2" at bounding box center [325, 320] width 17 height 17
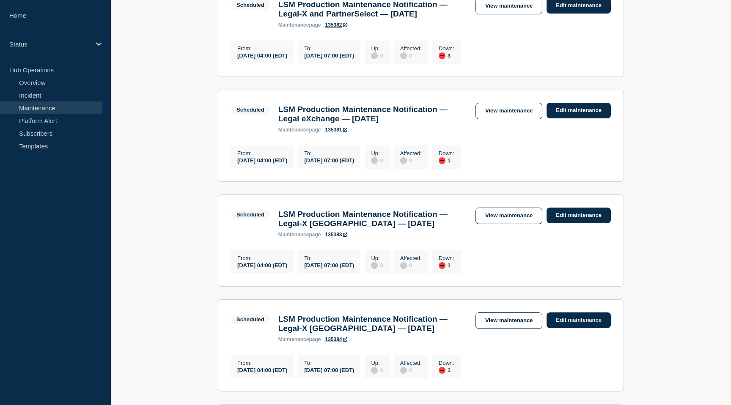
scroll to position [981, 0]
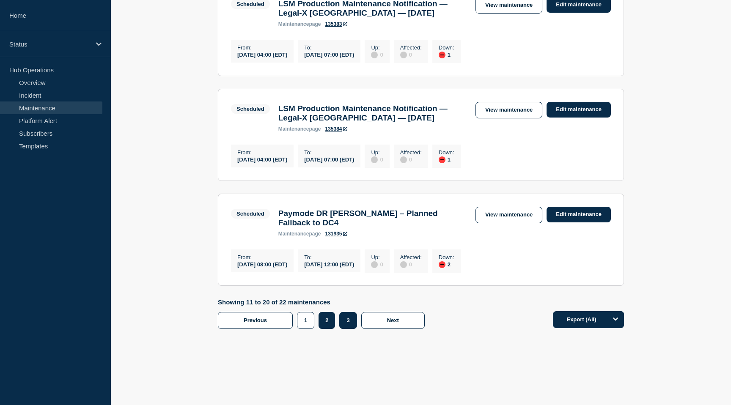
click at [342, 322] on button "3" at bounding box center [347, 320] width 17 height 17
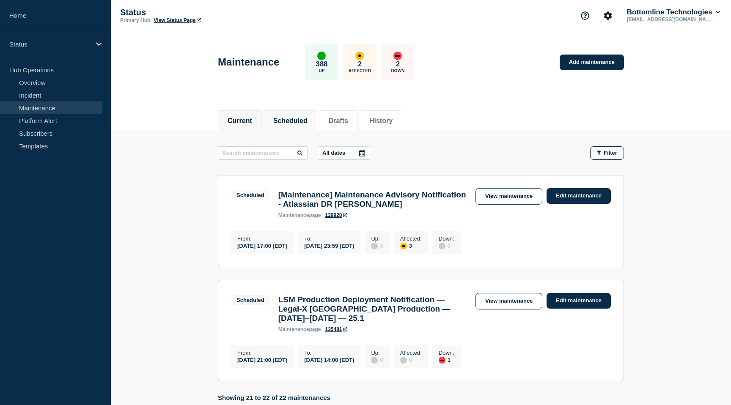
click at [246, 123] on button "Current" at bounding box center [239, 121] width 25 height 8
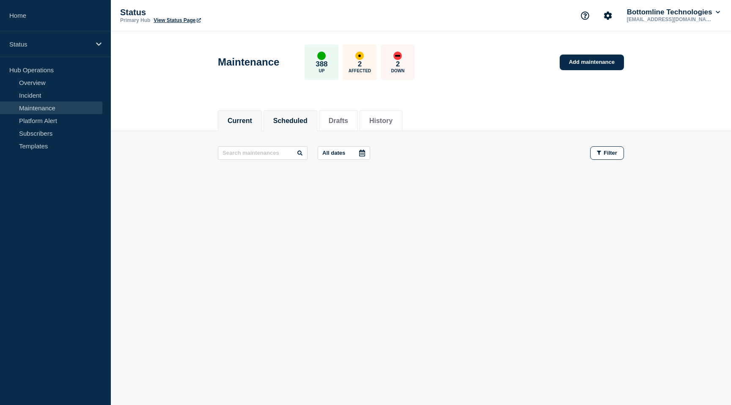
click at [289, 126] on li "Scheduled" at bounding box center [290, 120] width 54 height 21
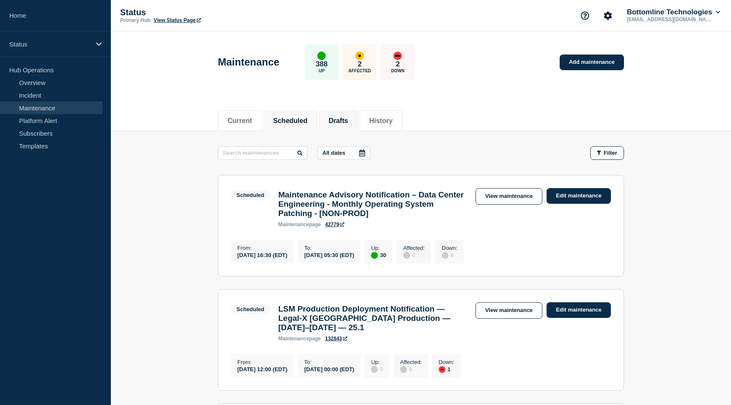
click at [339, 117] on button "Drafts" at bounding box center [337, 121] width 19 height 8
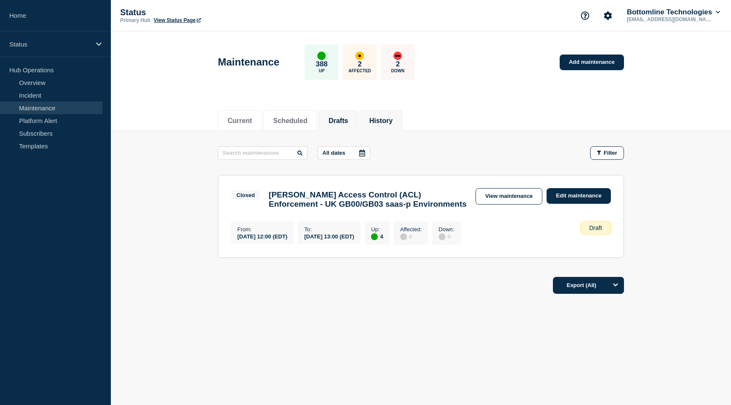
click at [369, 122] on button "History" at bounding box center [380, 121] width 23 height 8
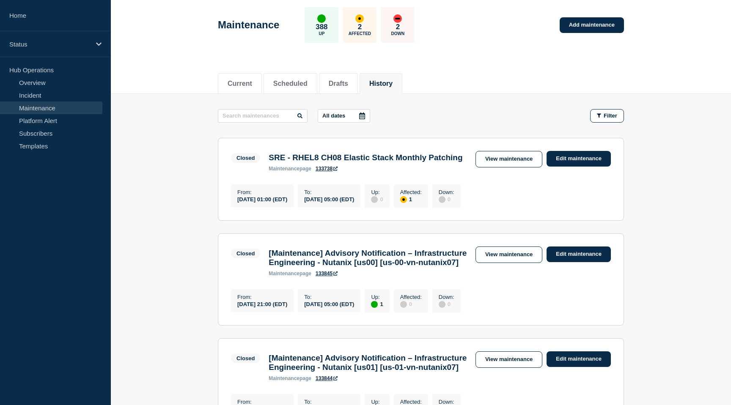
scroll to position [42, 0]
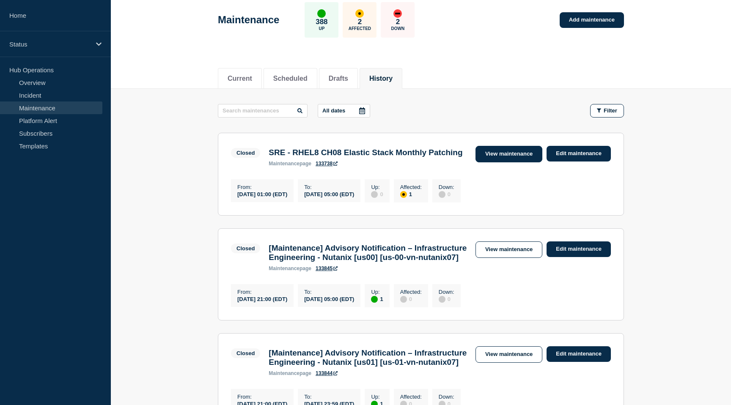
click at [522, 149] on link "View maintenance" at bounding box center [508, 154] width 67 height 16
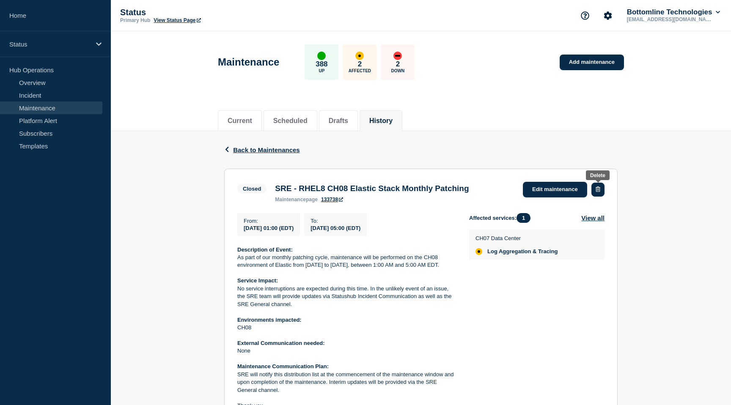
click at [596, 191] on icon "button" at bounding box center [597, 188] width 5 height 5
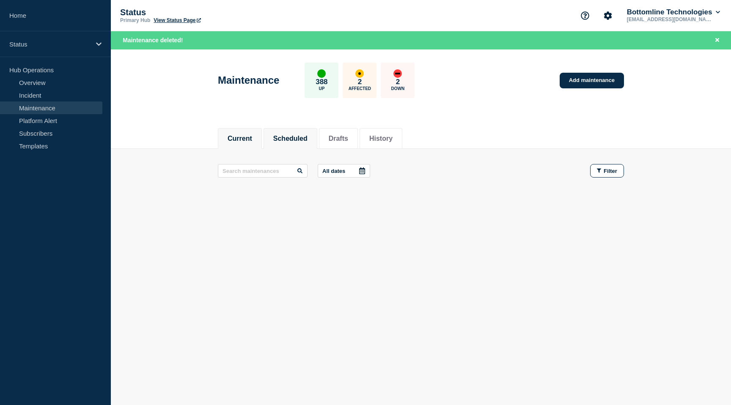
click at [284, 130] on li "Scheduled" at bounding box center [290, 138] width 54 height 21
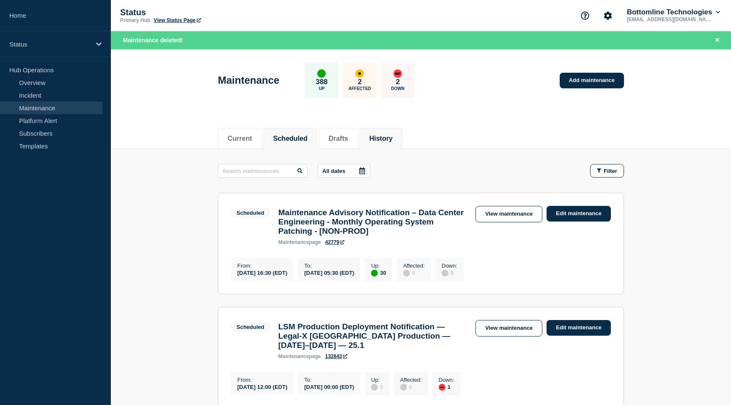
click at [379, 139] on button "History" at bounding box center [380, 139] width 23 height 8
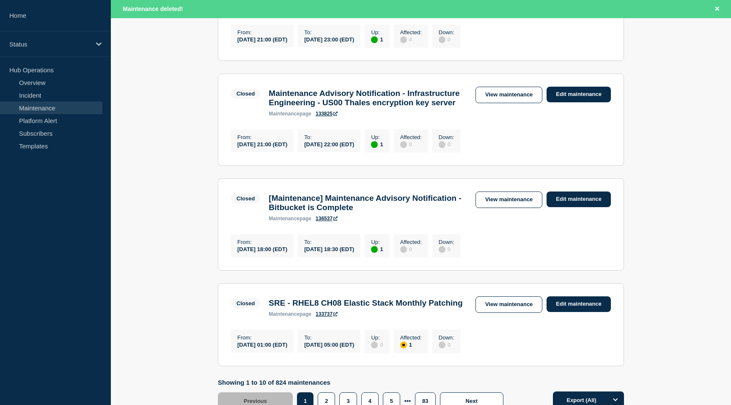
scroll to position [999, 0]
